Goal: Task Accomplishment & Management: Use online tool/utility

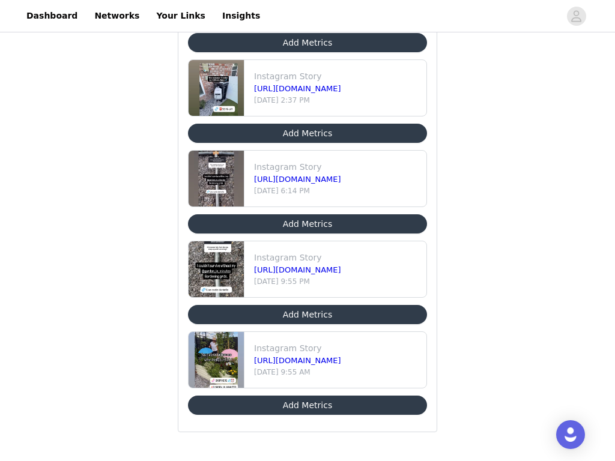
scroll to position [197, 0]
click at [326, 406] on button "Add Metrics" at bounding box center [307, 404] width 239 height 19
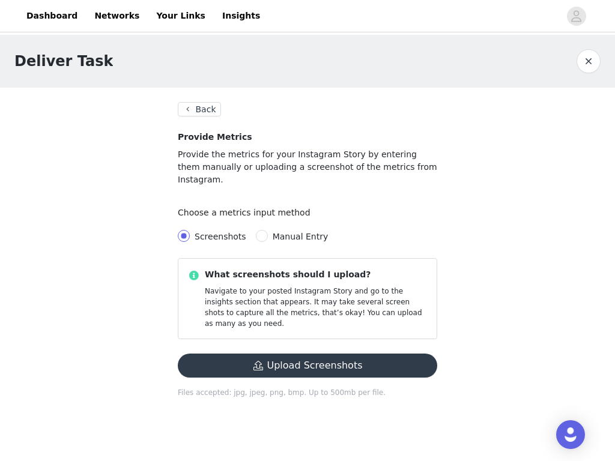
click at [257, 230] on input "Manual Entry" at bounding box center [262, 236] width 12 height 12
radio input "true"
radio input "false"
radio input "true"
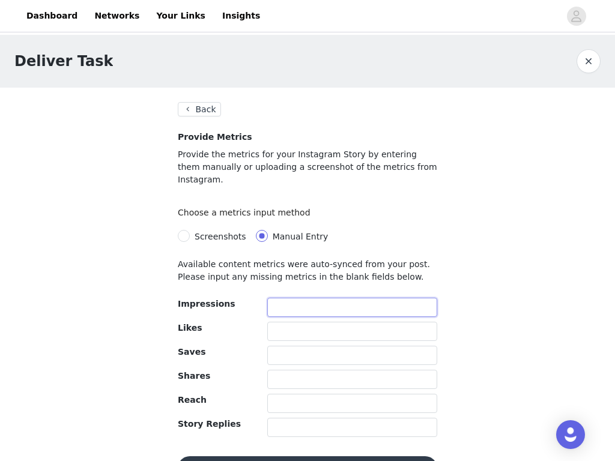
drag, startPoint x: 326, startPoint y: 406, endPoint x: 280, endPoint y: 295, distance: 121.0
click at [280, 298] on input "text" at bounding box center [352, 307] width 170 height 19
click at [272, 298] on input "text" at bounding box center [352, 307] width 170 height 19
click at [275, 298] on input "text" at bounding box center [352, 307] width 170 height 19
